Goal: Navigation & Orientation: Find specific page/section

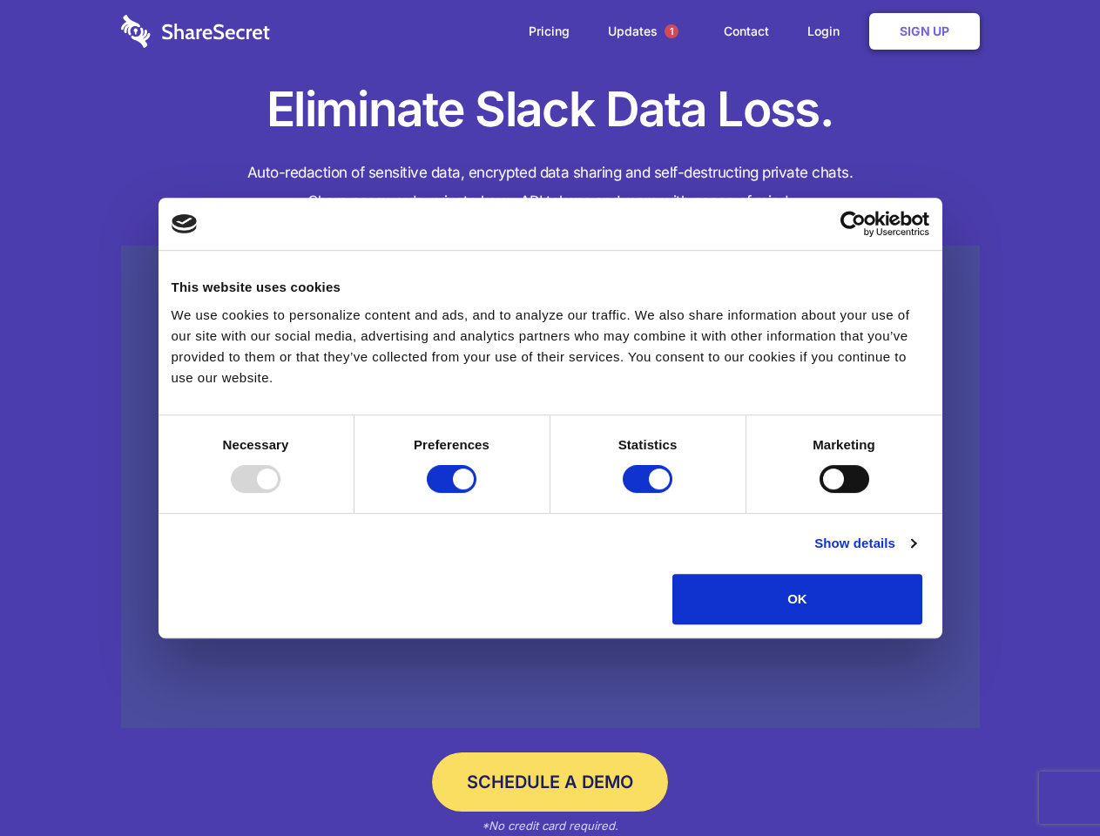
click at [280, 493] on div at bounding box center [256, 479] width 50 height 28
click at [476, 493] on input "Preferences" at bounding box center [452, 479] width 50 height 28
checkbox input "false"
click at [650, 493] on input "Statistics" at bounding box center [648, 479] width 50 height 28
checkbox input "false"
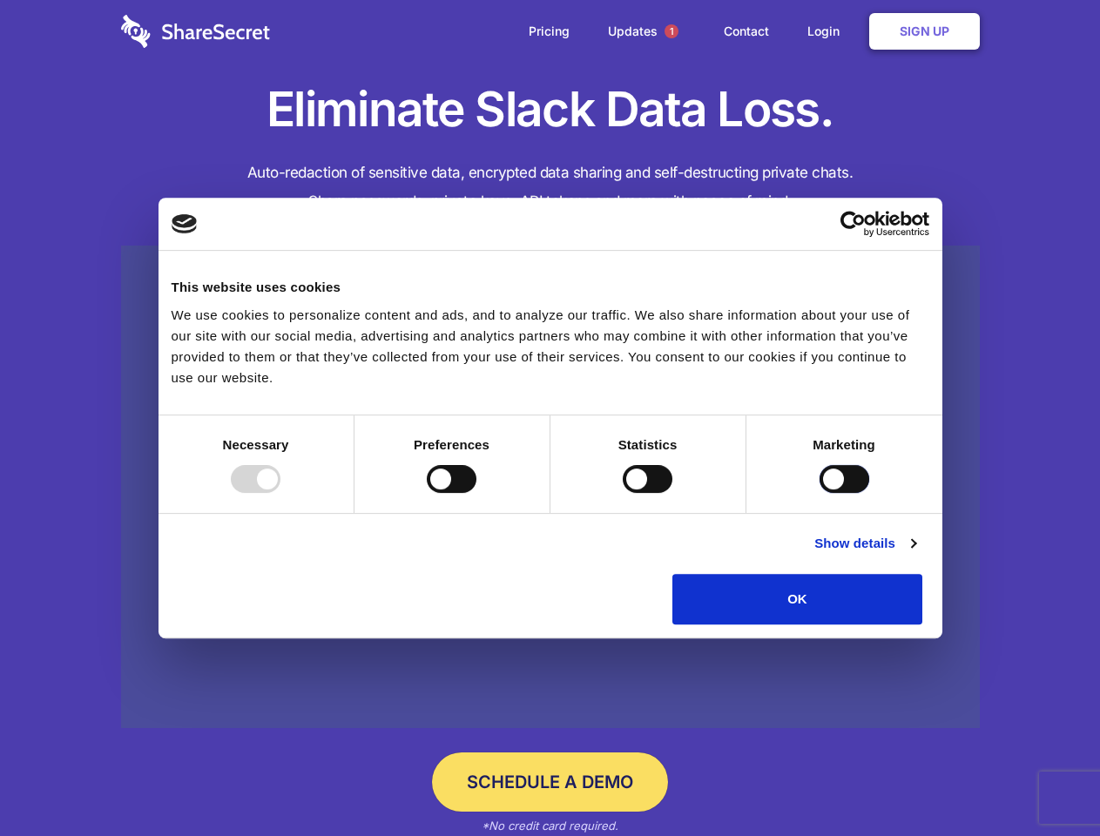
click at [820, 493] on input "Marketing" at bounding box center [845, 479] width 50 height 28
checkbox input "true"
click at [916, 554] on link "Show details" at bounding box center [864, 543] width 101 height 21
click at [0, 0] on ul "Necessary 7 Necessary cookies help make a website usable by enabling basic func…" at bounding box center [0, 0] width 0 height 0
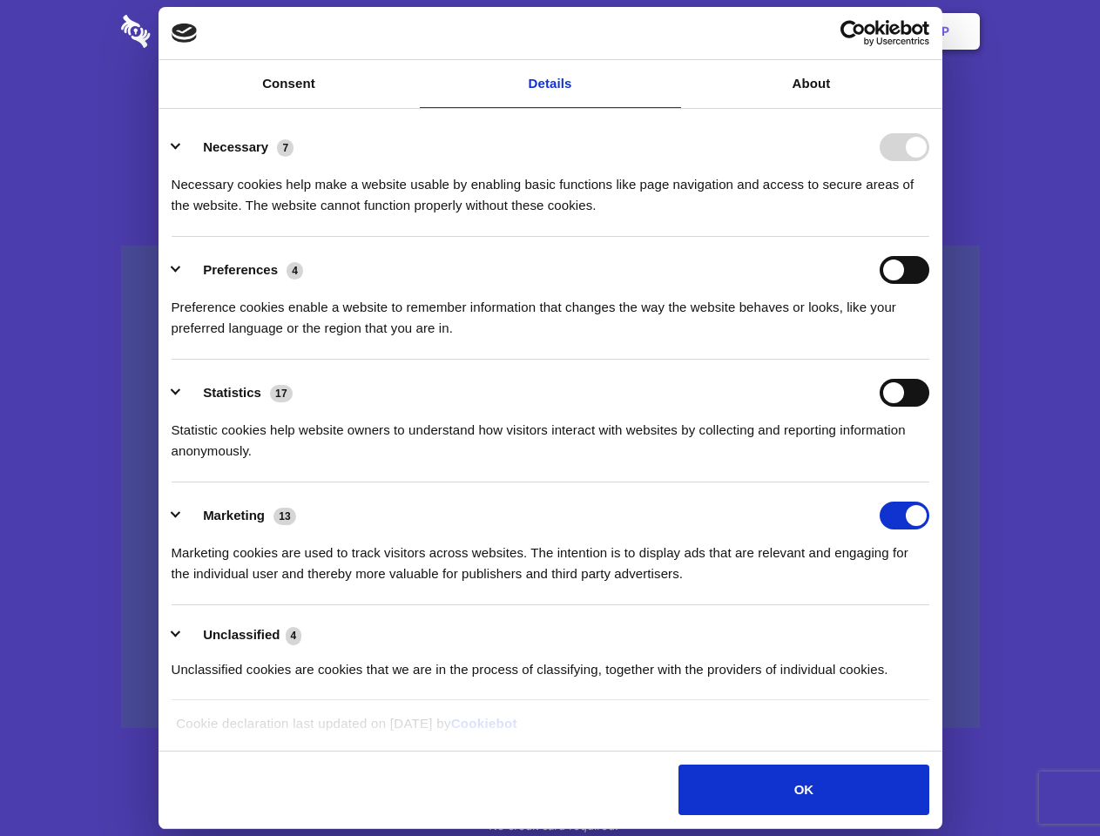
click at [671, 31] on span "1" at bounding box center [672, 31] width 14 height 14
